Goal: Use online tool/utility: Utilize a website feature to perform a specific function

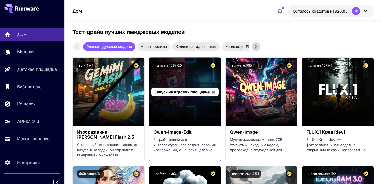
scroll to position [696, 0]
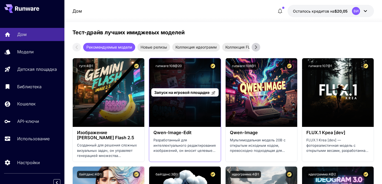
click at [184, 91] on font "Запуск на игровой площадке" at bounding box center [181, 92] width 55 height 5
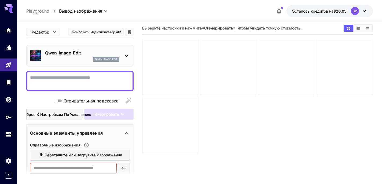
scroll to position [2, 0]
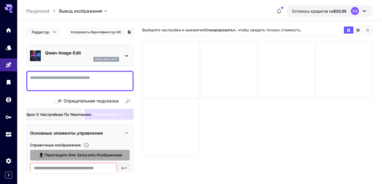
click at [44, 153] on icon at bounding box center [41, 155] width 6 height 6
click at [0, 0] on input "Перетащите или загрузите изображение" at bounding box center [0, 0] width 0 height 0
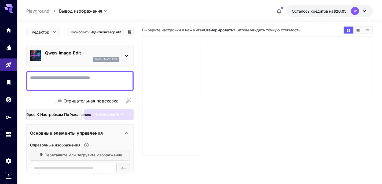
type input "**********"
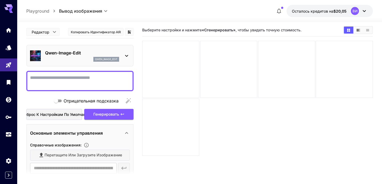
click at [81, 76] on textarea "Отрицательная подсказка" at bounding box center [80, 81] width 100 height 13
drag, startPoint x: 87, startPoint y: 52, endPoint x: 46, endPoint y: 56, distance: 41.2
click at [46, 56] on p "Qwen-Image-Edit" at bounding box center [82, 53] width 74 height 6
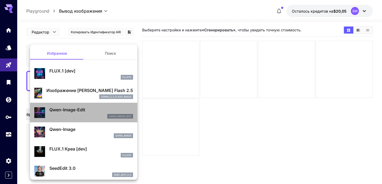
drag, startPoint x: 99, startPoint y: 110, endPoint x: 59, endPoint y: 114, distance: 40.4
click at [59, 114] on div "Qwen-Image-Edit qwen_image_edit" at bounding box center [91, 112] width 84 height 12
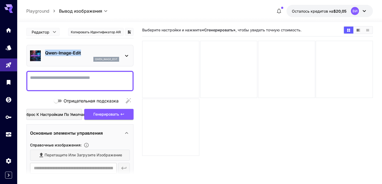
copy font "Qwen-Image-Edit"
click at [78, 80] on textarea "Отрицательная подсказка" at bounding box center [80, 81] width 100 height 13
paste textarea "**********"
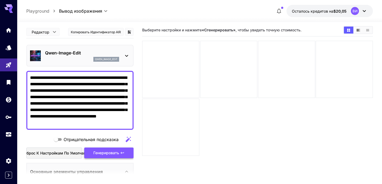
type textarea "**********"
click at [110, 152] on font "Генерировать" at bounding box center [106, 152] width 26 height 5
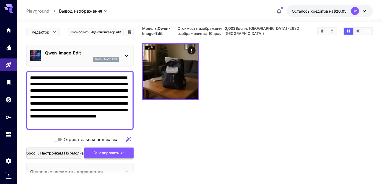
drag, startPoint x: 110, startPoint y: 152, endPoint x: 122, endPoint y: 104, distance: 49.6
click at [110, 152] on font "Генерировать" at bounding box center [106, 152] width 26 height 5
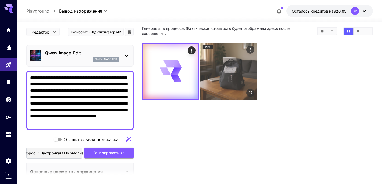
click at [236, 80] on img at bounding box center [228, 71] width 57 height 57
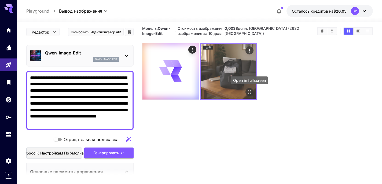
click at [251, 93] on icon "Открыть в полноэкранном режиме" at bounding box center [249, 91] width 5 height 5
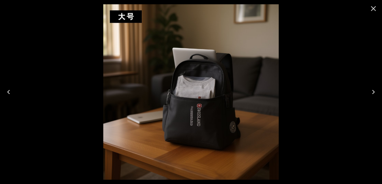
click at [372, 7] on icon "Close" at bounding box center [373, 8] width 9 height 9
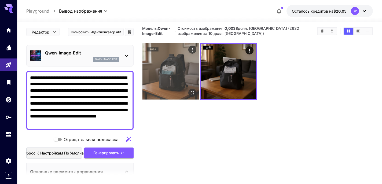
click at [187, 74] on img at bounding box center [170, 71] width 57 height 57
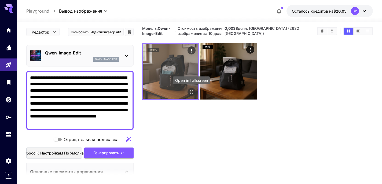
click at [191, 90] on icon "Open in fullscreen" at bounding box center [191, 91] width 5 height 5
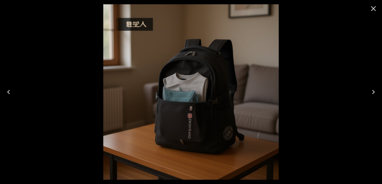
click at [373, 8] on icon "Close" at bounding box center [373, 8] width 9 height 9
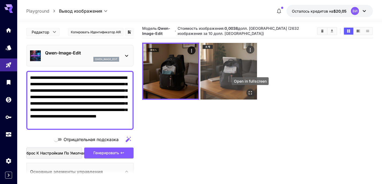
click at [251, 92] on icon "Открыть в полноэкранном режиме" at bounding box center [249, 92] width 5 height 5
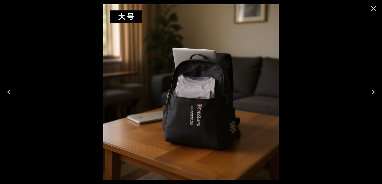
click at [372, 9] on icon "Close" at bounding box center [373, 8] width 9 height 9
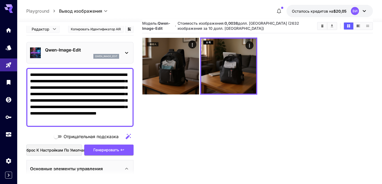
scroll to position [0, 0]
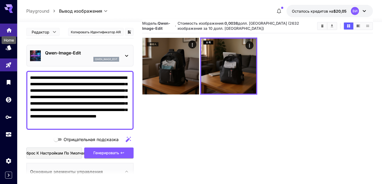
click at [9, 30] on icon "Дом" at bounding box center [9, 28] width 6 height 6
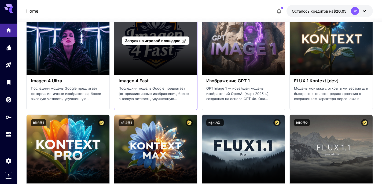
scroll to position [1057, 0]
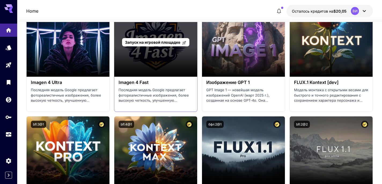
click at [151, 64] on div "Запуск на игровой площадке" at bounding box center [155, 42] width 83 height 69
click at [156, 45] on div "Запуск на игровой площадке" at bounding box center [155, 42] width 67 height 8
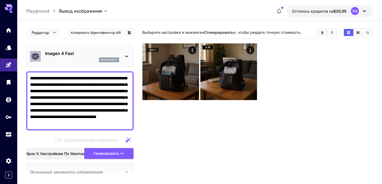
scroll to position [3, 0]
